Goal: Navigation & Orientation: Go to known website

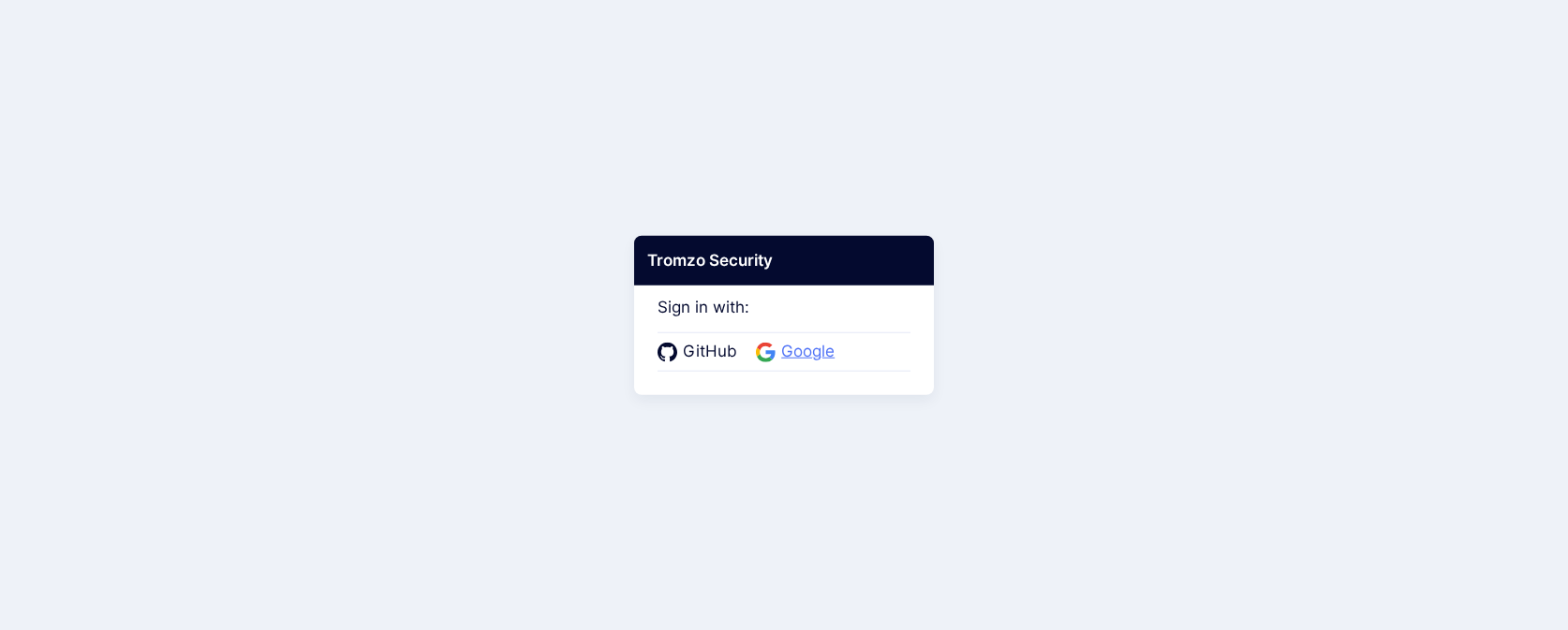
click at [783, 355] on span "Google" at bounding box center [808, 351] width 65 height 24
